Goal: Obtain resource: Obtain resource

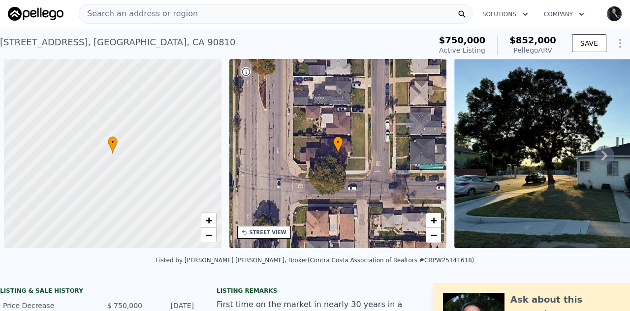
click at [130, 15] on span "Search an address or region" at bounding box center [138, 14] width 119 height 12
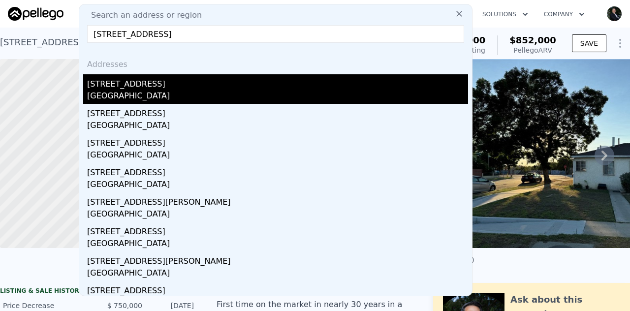
type input "[STREET_ADDRESS]"
click at [144, 90] on div "[GEOGRAPHIC_DATA]" at bounding box center [277, 97] width 381 height 14
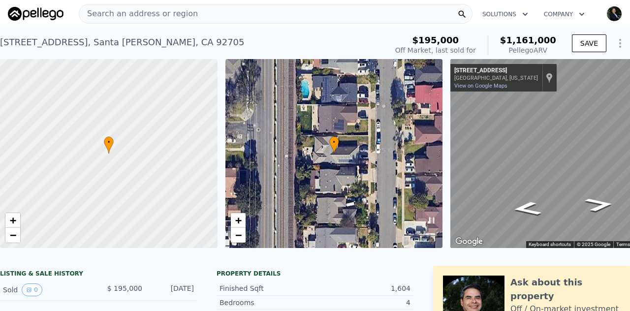
click at [119, 13] on span "Search an address or region" at bounding box center [138, 14] width 119 height 12
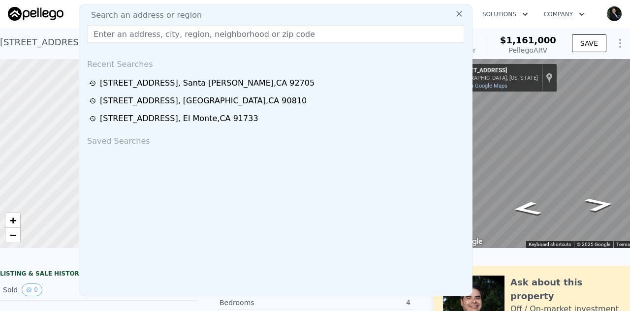
drag, startPoint x: 119, startPoint y: 13, endPoint x: 105, endPoint y: 33, distance: 24.9
click at [105, 33] on input "text" at bounding box center [275, 34] width 377 height 18
paste input "[STREET_ADDRESS]"
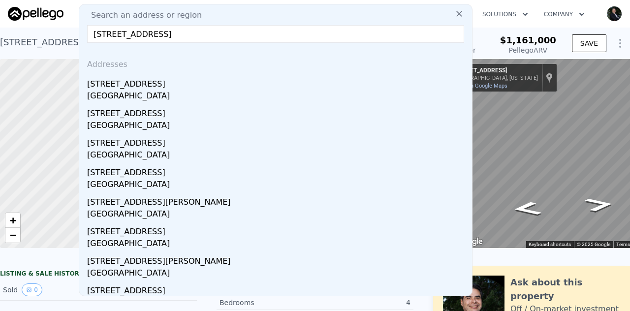
drag, startPoint x: 183, startPoint y: 33, endPoint x: 362, endPoint y: 35, distance: 179.3
click at [362, 35] on input "[STREET_ADDRESS]" at bounding box center [275, 34] width 377 height 18
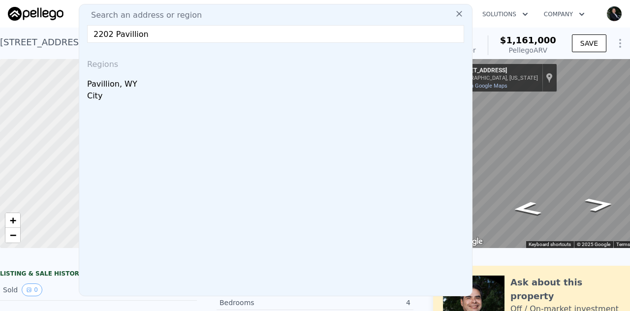
click at [170, 33] on input "2202 Pavillion" at bounding box center [275, 34] width 377 height 18
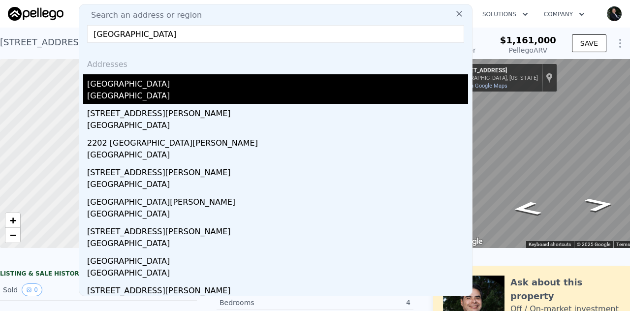
type input "[GEOGRAPHIC_DATA]"
click at [116, 79] on div "[GEOGRAPHIC_DATA]" at bounding box center [277, 82] width 381 height 16
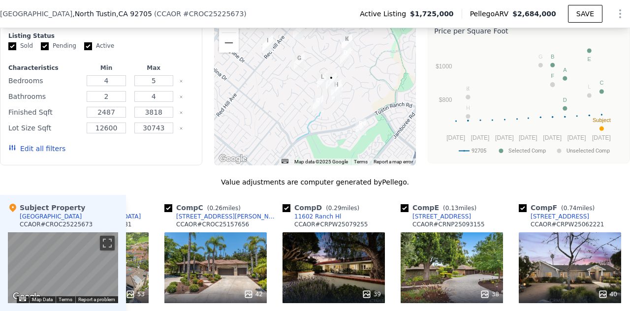
scroll to position [806, 0]
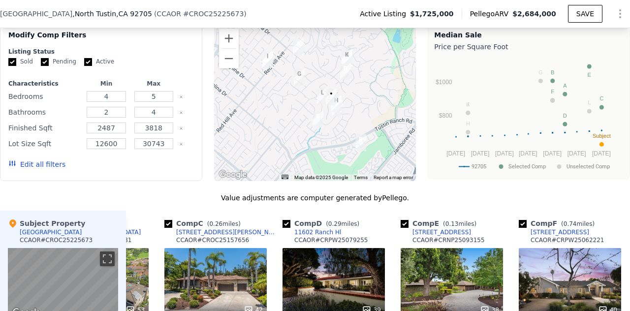
click at [334, 100] on img "2261 Pavillion Dr" at bounding box center [336, 104] width 11 height 17
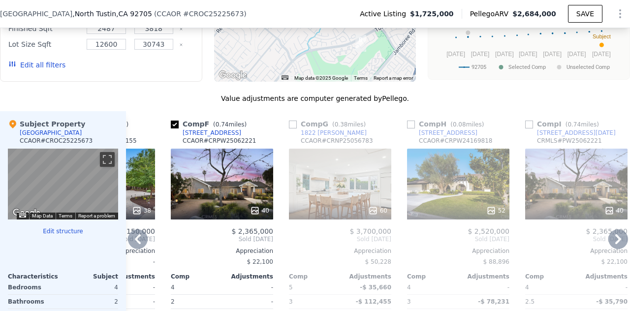
scroll to position [912, 0]
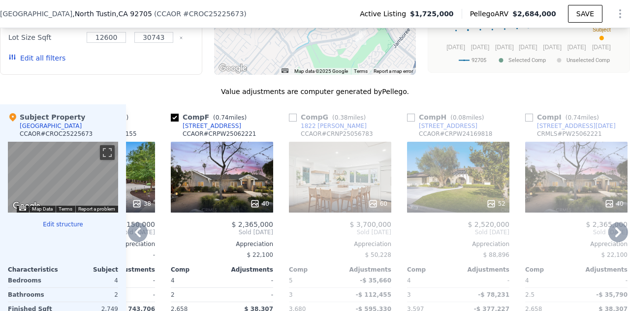
click at [409, 116] on input "checkbox" at bounding box center [411, 118] width 8 height 8
checkbox input "true"
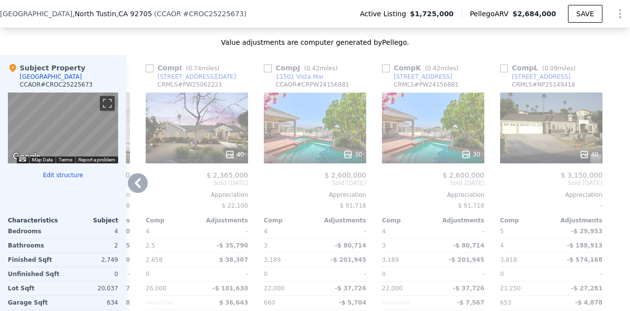
scroll to position [961, 0]
click at [500, 66] on input "checkbox" at bounding box center [504, 69] width 8 height 8
checkbox input "true"
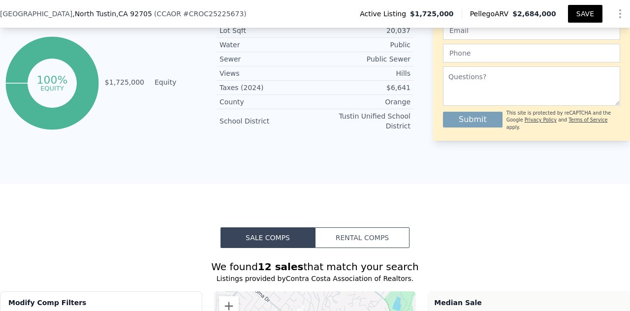
scroll to position [537, 0]
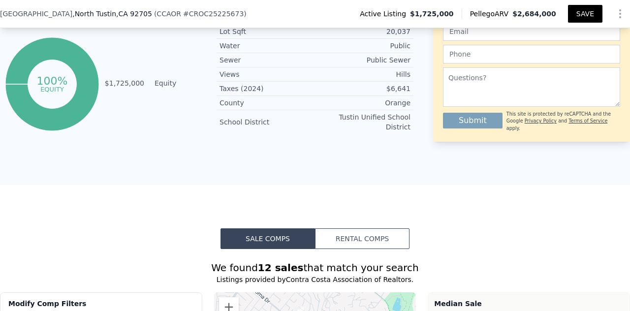
click at [580, 17] on button "SAVE" at bounding box center [585, 14] width 34 height 18
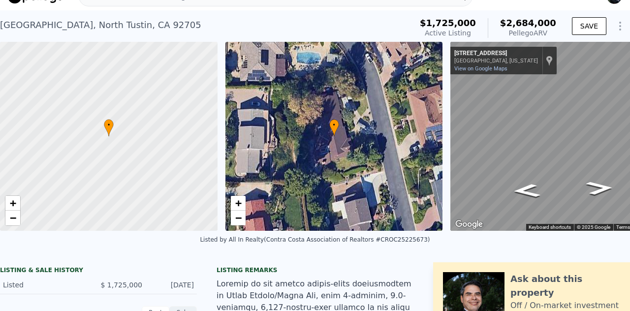
scroll to position [0, 0]
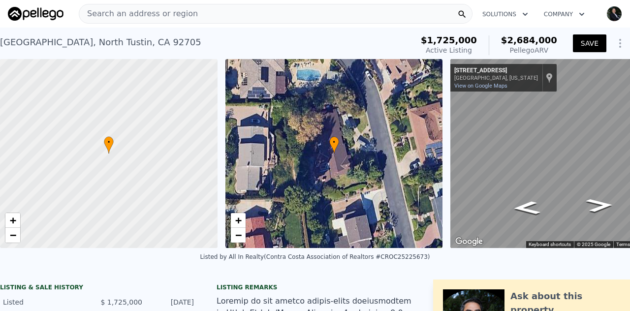
click at [615, 45] on icon "Show Options" at bounding box center [621, 43] width 12 height 12
click at [615, 44] on icon "Show Options" at bounding box center [621, 43] width 12 height 12
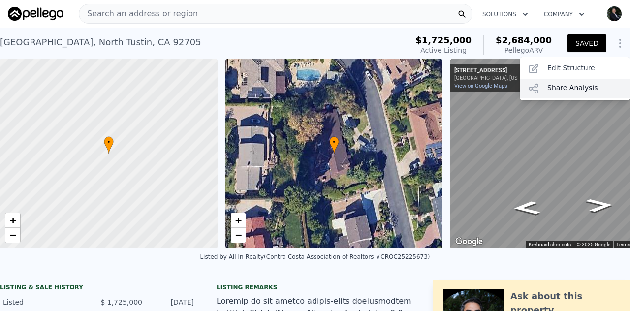
click at [566, 90] on div "Share Analysis" at bounding box center [575, 89] width 110 height 20
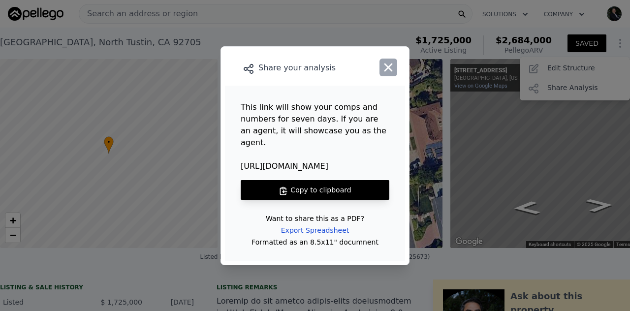
click at [391, 71] on icon "button" at bounding box center [389, 67] width 8 height 8
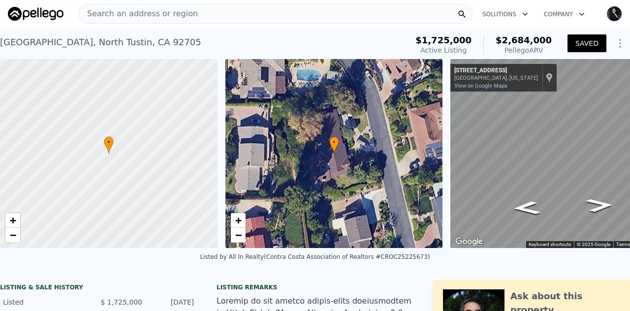
click at [615, 46] on icon "Show Options" at bounding box center [621, 43] width 12 height 12
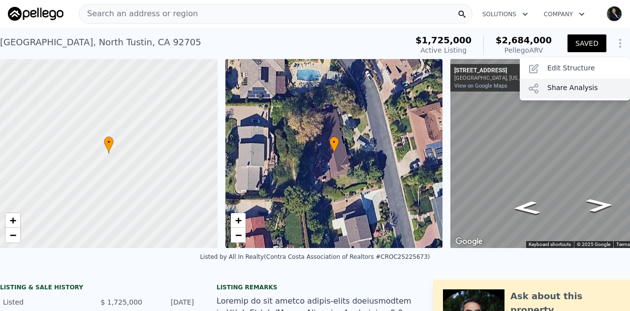
click at [564, 88] on div "Share Analysis" at bounding box center [575, 89] width 110 height 20
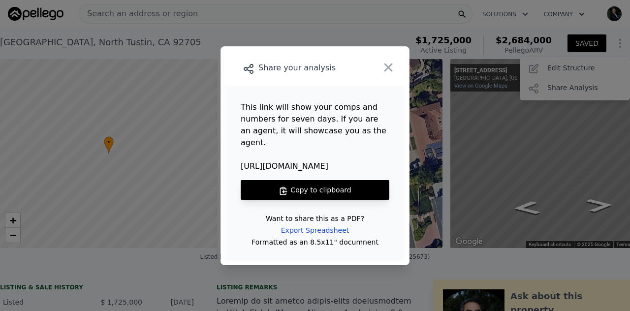
click at [307, 184] on button "Copy to clipboard" at bounding box center [315, 190] width 149 height 20
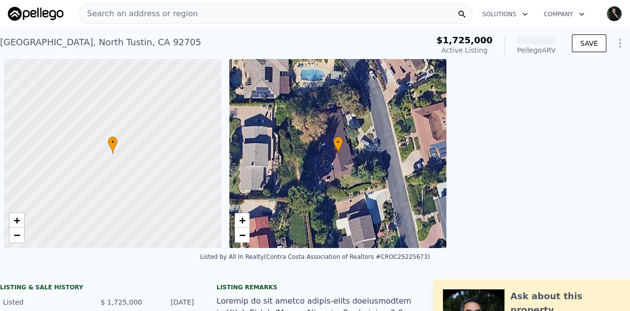
scroll to position [0, 4]
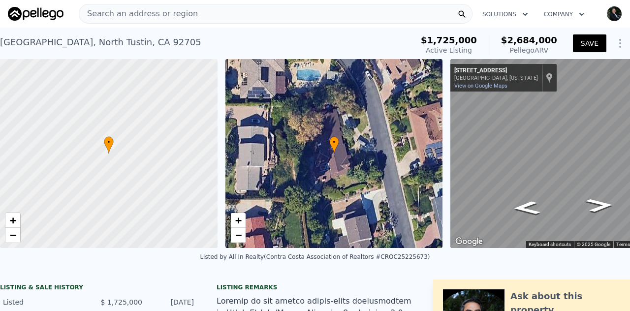
click at [50, 40] on div "2202 Pavillion Dr , North Tustin , CA 92705" at bounding box center [100, 42] width 201 height 14
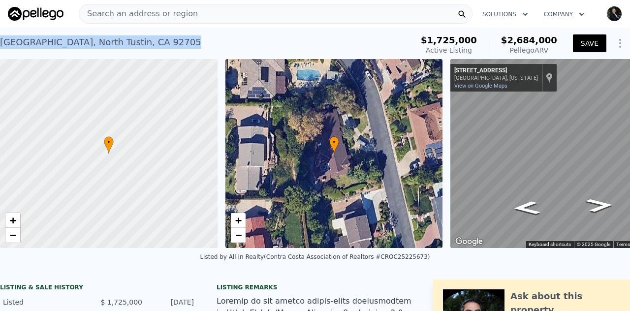
click at [50, 40] on div "2202 Pavillion Dr , North Tustin , CA 92705" at bounding box center [100, 42] width 201 height 14
copy div "2202 Pavillion Dr , North Tustin , CA 92705 Active at $1.725m (~ARV $2.684m )"
click at [620, 43] on icon "Show Options" at bounding box center [620, 43] width 1 height 8
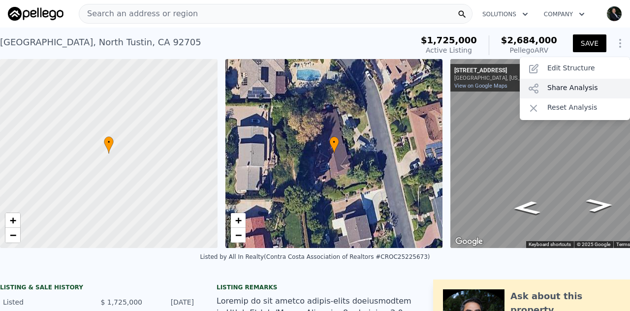
click at [551, 89] on div "Share Analysis" at bounding box center [575, 89] width 110 height 20
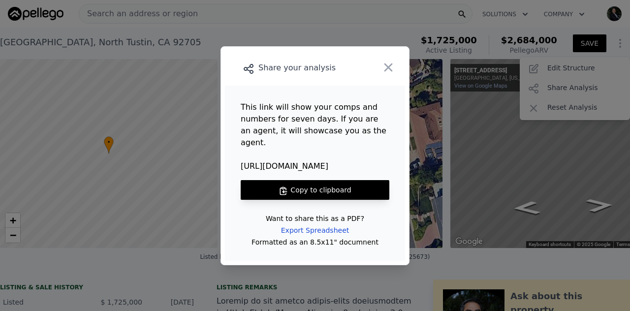
click at [301, 185] on button "Copy to clipboard" at bounding box center [315, 190] width 149 height 20
